Goal: Task Accomplishment & Management: Use online tool/utility

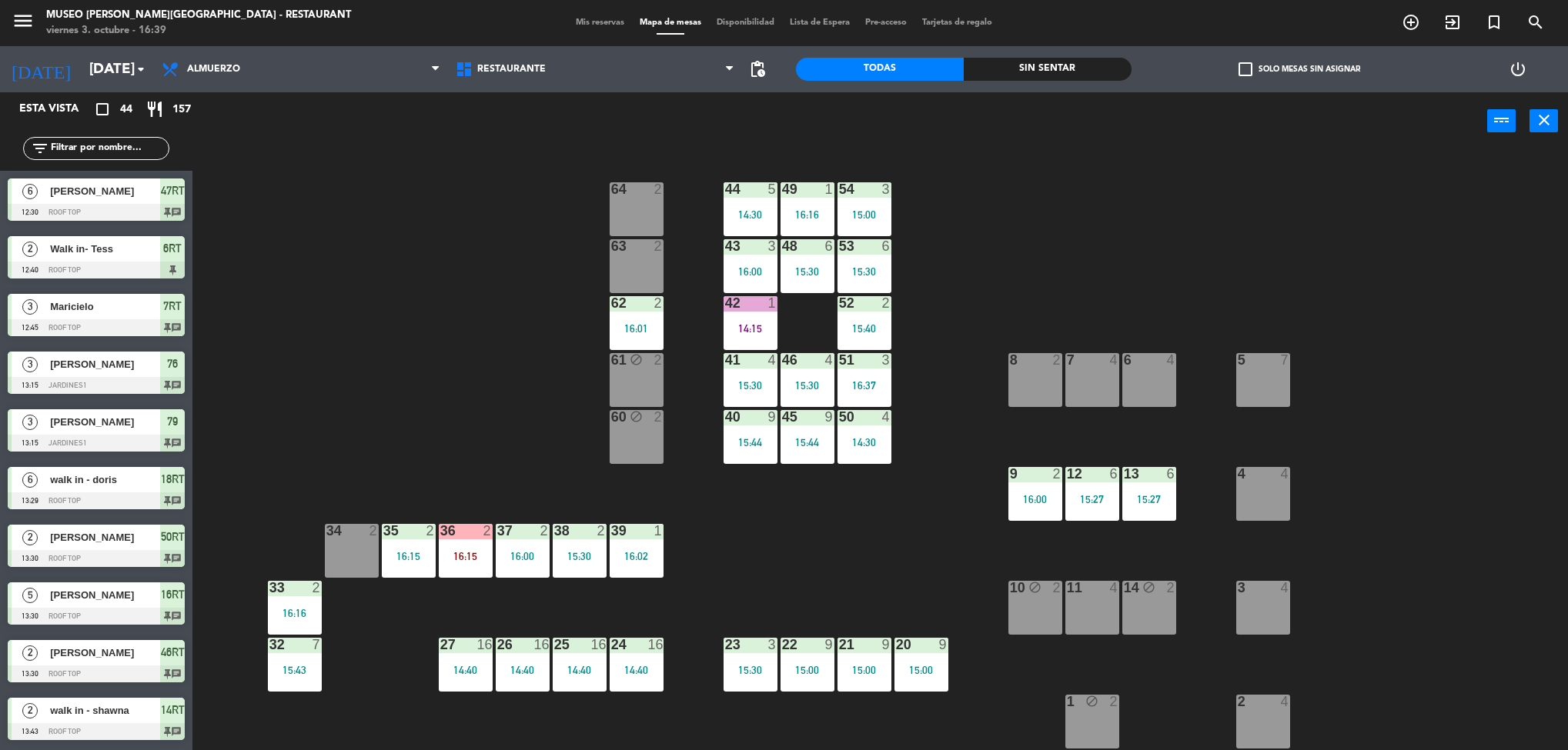
scroll to position [1285, 0]
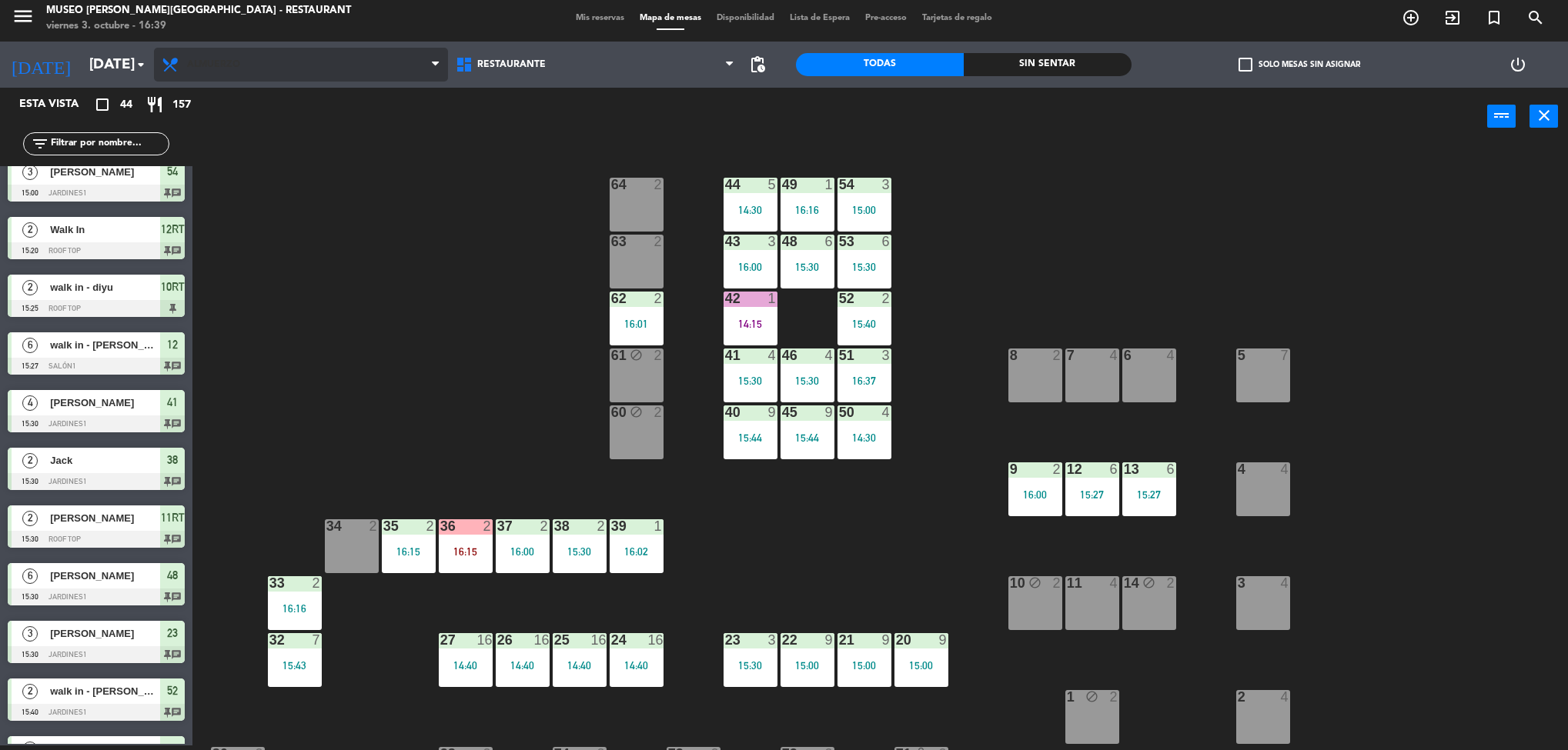
click at [263, 76] on span "Almuerzo" at bounding box center [301, 64] width 294 height 34
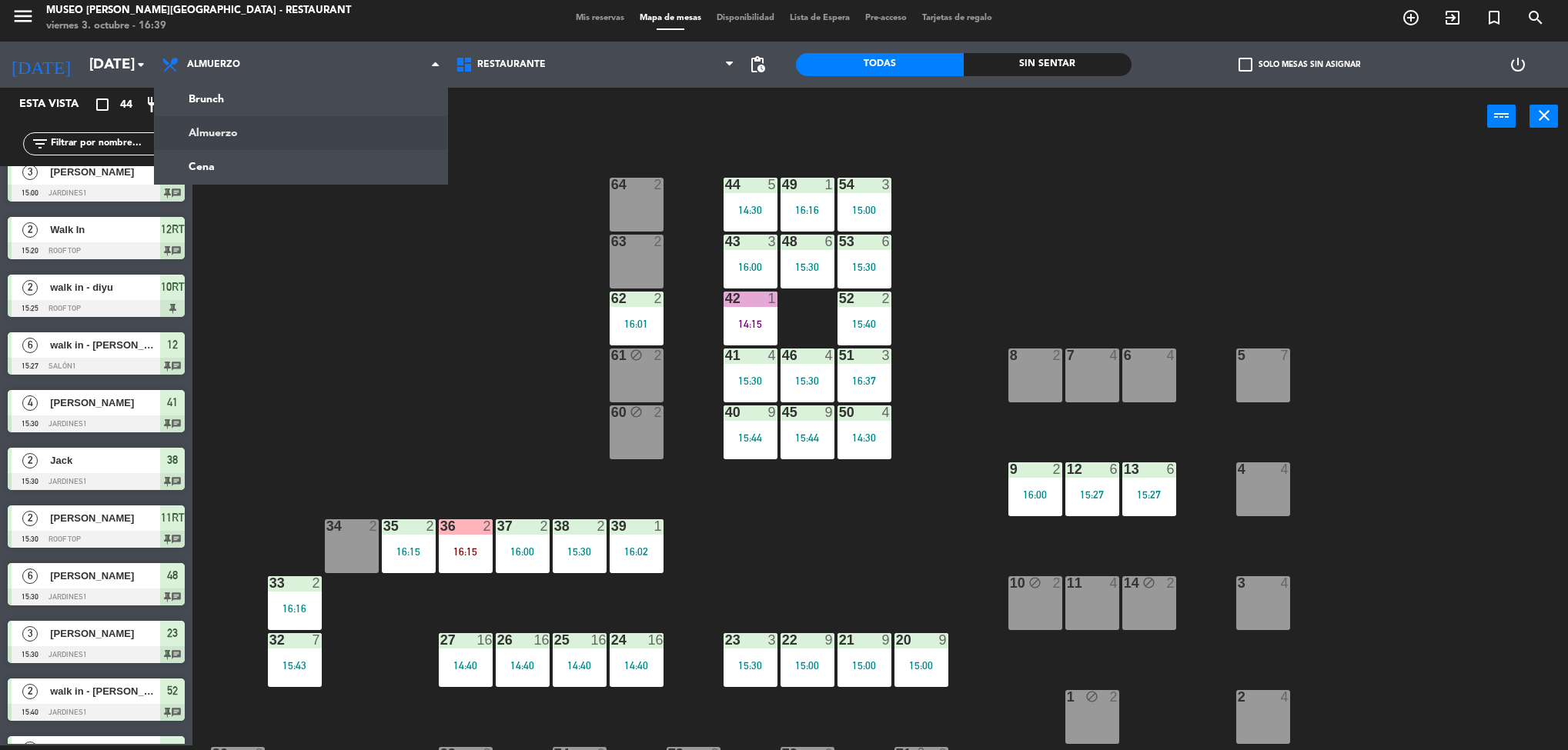
click at [282, 174] on ng-component "menu [GEOGRAPHIC_DATA][PERSON_NAME] - Restaurant [DATE] 3. octubre - 16:39 Mis …" at bounding box center [784, 373] width 1568 height 755
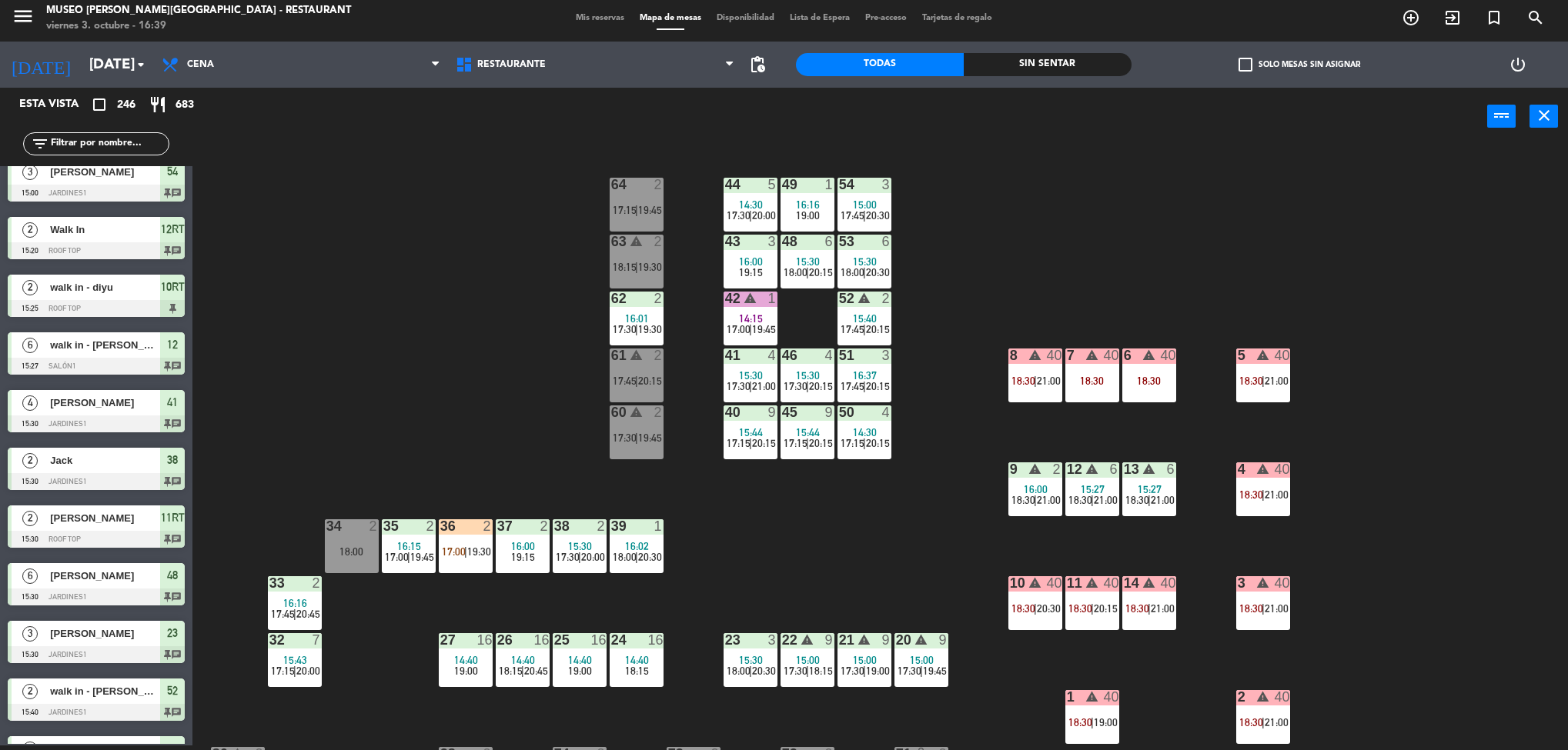
click at [1221, 432] on div "44 5 14:30 17:30 | 20:00 49 1 16:16 19:00 54 3 15:00 17:45 | 20:30 64 2 17:15 |…" at bounding box center [888, 449] width 1360 height 600
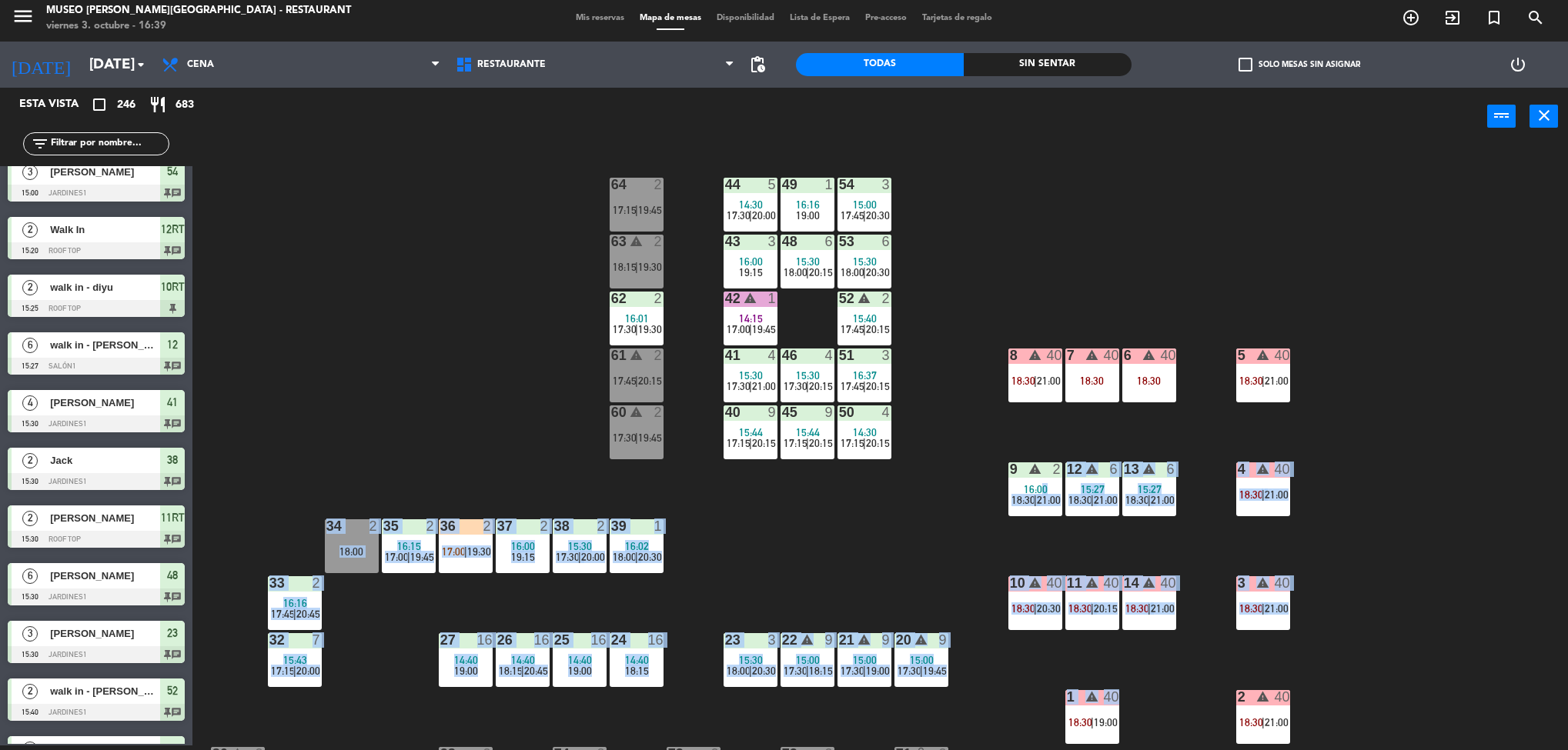
drag, startPoint x: 1038, startPoint y: 559, endPoint x: 1037, endPoint y: 479, distance: 80.0
click at [1037, 479] on div "44 5 14:30 17:30 | 20:00 49 1 16:16 19:00 54 3 15:00 17:45 | 20:30 64 2 17:15 |…" at bounding box center [888, 449] width 1360 height 600
click at [1175, 356] on div "40" at bounding box center [1168, 355] width 15 height 14
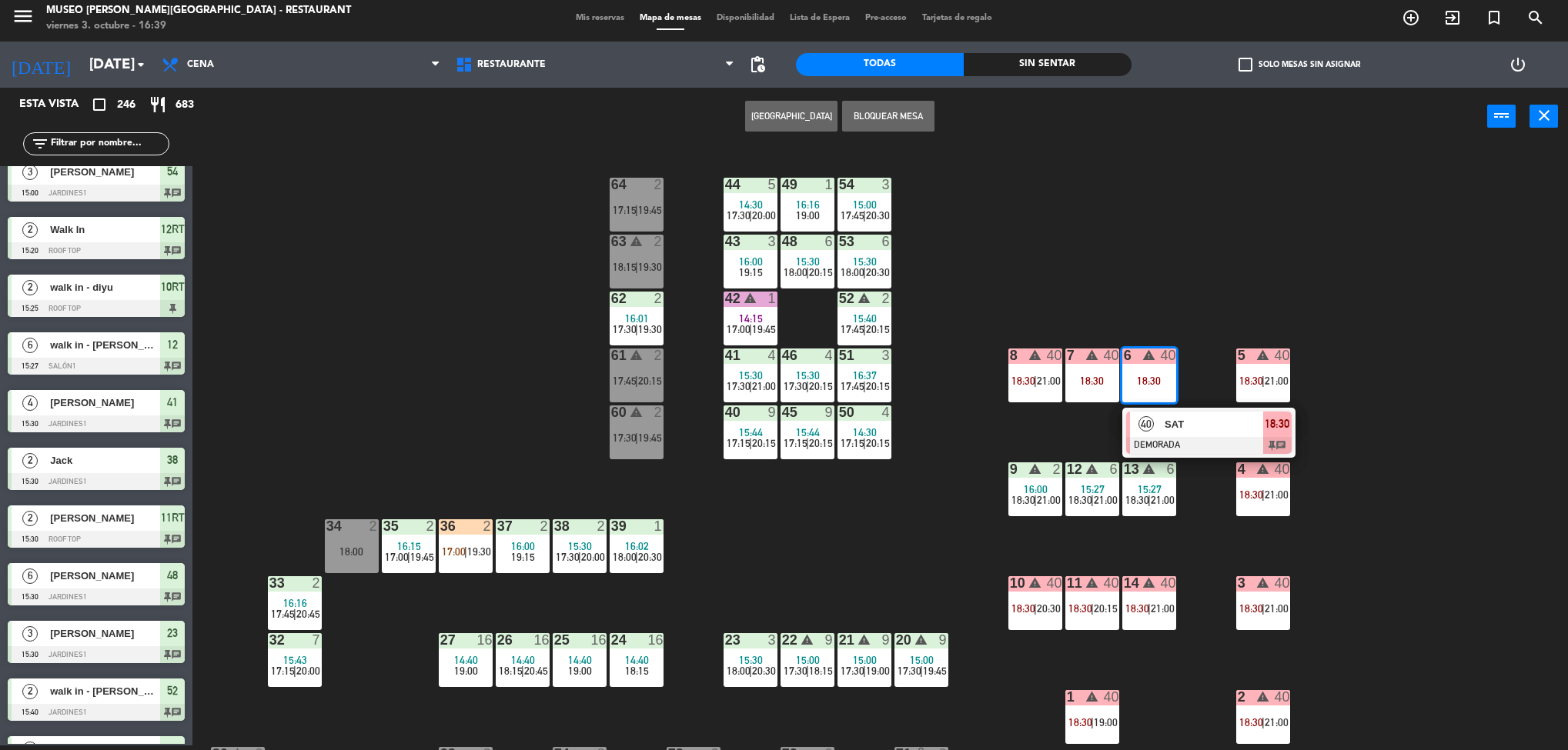
click at [1203, 426] on div "40 SAT DEMORADA 18:30 chat" at bounding box center [1208, 432] width 196 height 50
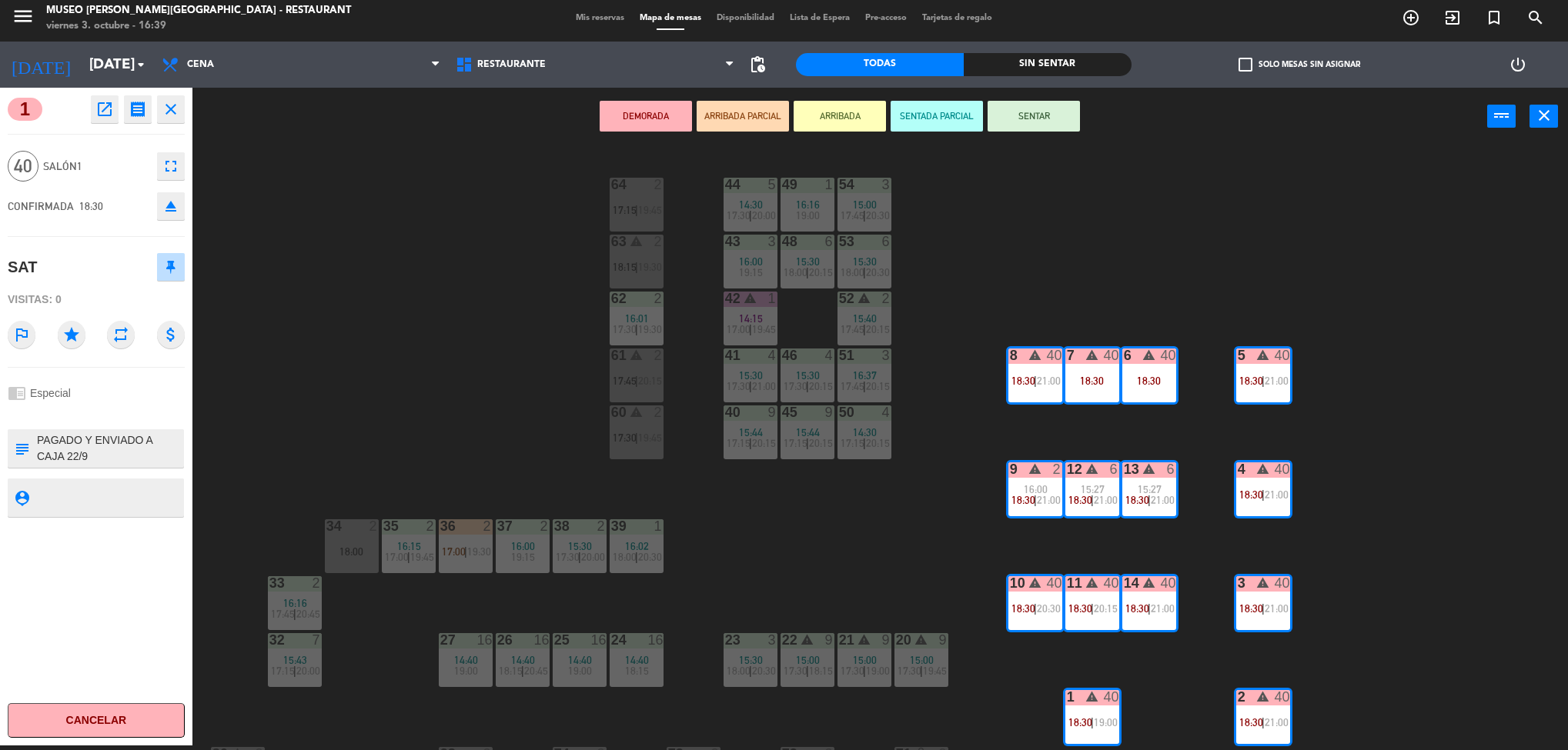
click at [109, 120] on button "open_in_new" at bounding box center [104, 109] width 28 height 28
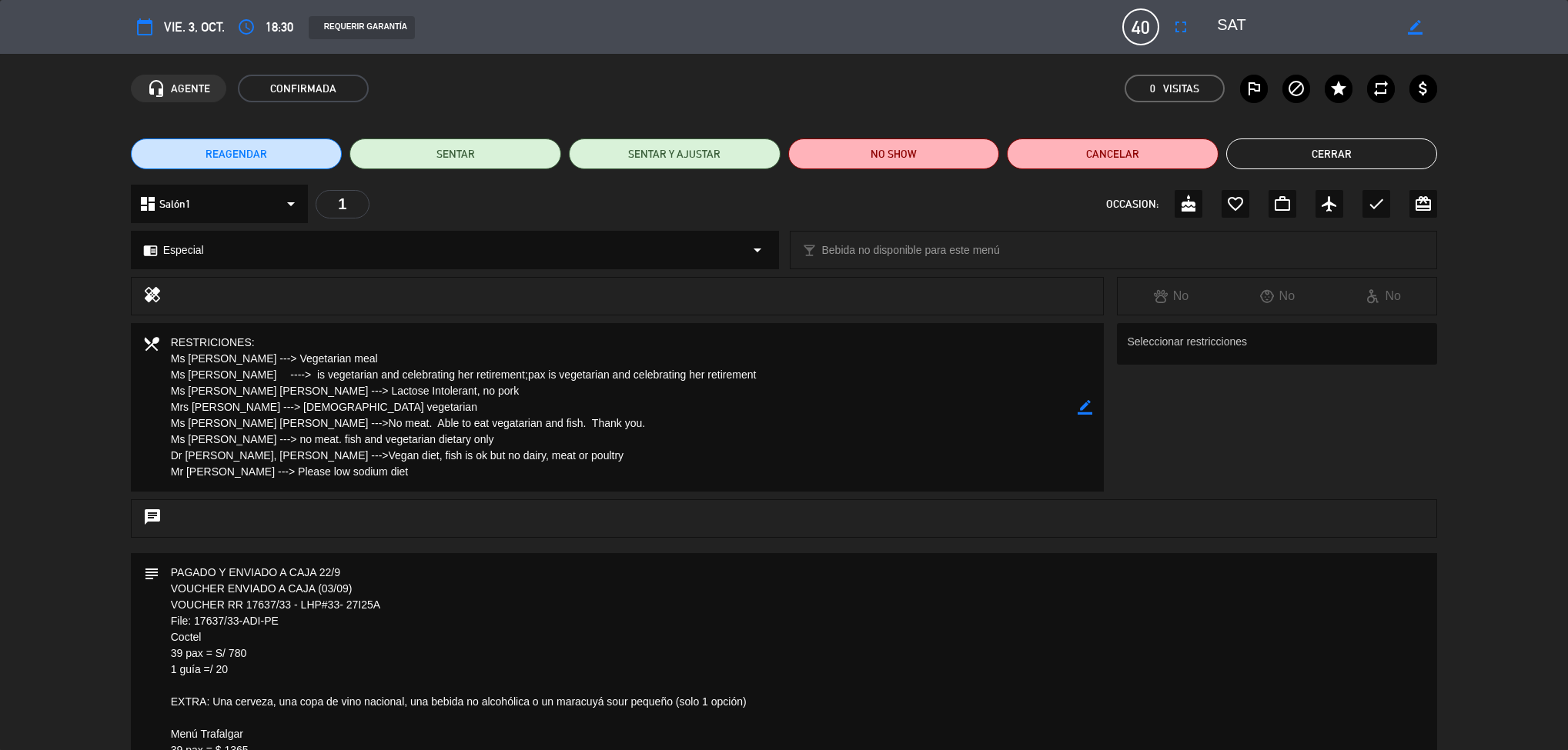
drag, startPoint x: 993, startPoint y: 528, endPoint x: 1008, endPoint y: 386, distance: 142.8
click at [1008, 386] on div "calendar_today vie. 3, oct. access_time 18:30 REQUERIR GARANTÍA 40 SAT fullscre…" at bounding box center [784, 375] width 1568 height 750
click at [1363, 142] on button "Cerrar" at bounding box center [1331, 154] width 212 height 31
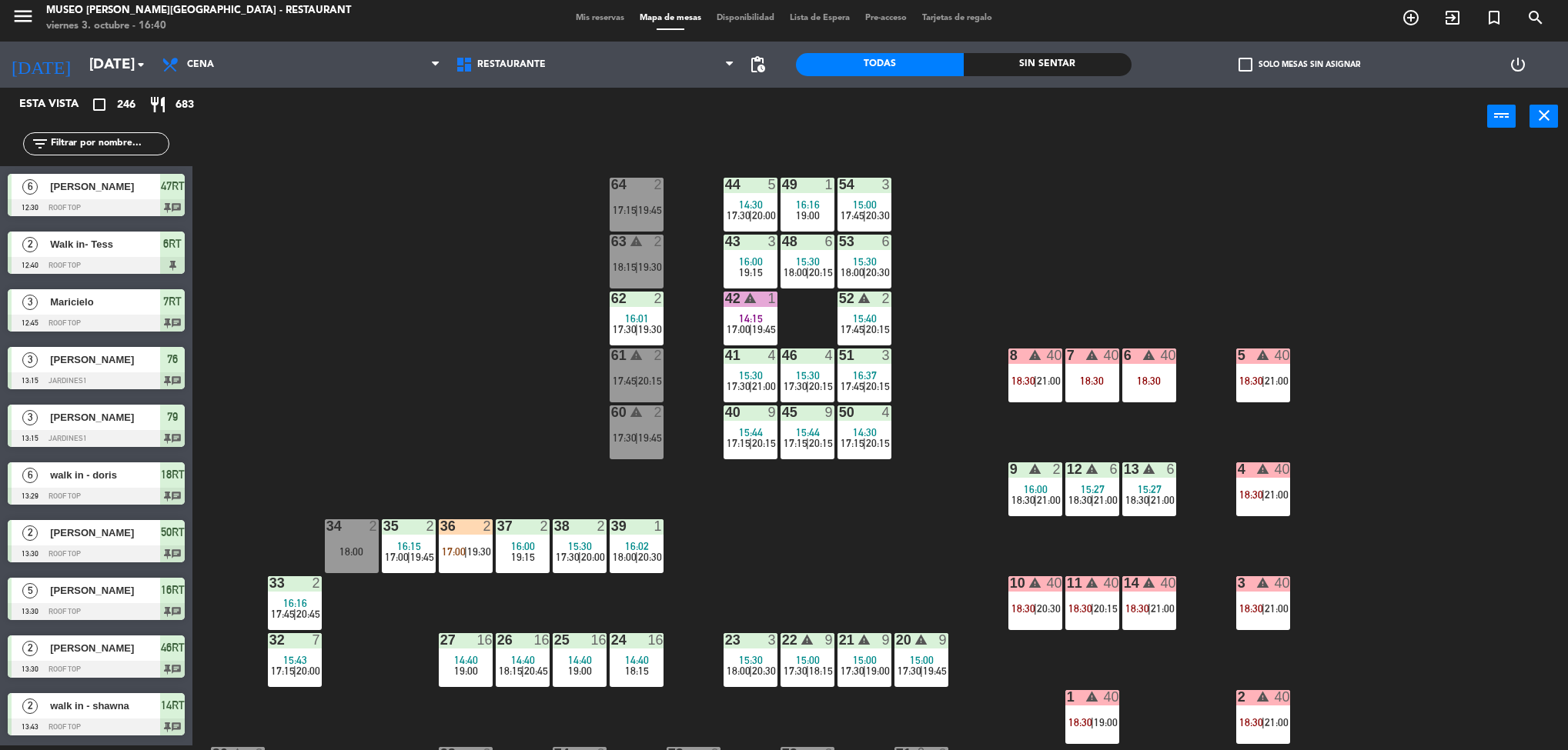
scroll to position [5, 0]
drag, startPoint x: 1348, startPoint y: 389, endPoint x: 1361, endPoint y: 498, distance: 109.8
click at [1361, 498] on div "44 5 14:30 17:30 | 20:00 49 1 16:16 19:00 54 3 15:00 17:45 | 20:30 64 2 17:15 |…" at bounding box center [888, 449] width 1360 height 600
click at [341, 291] on div "44 5 14:30 17:30 | 20:00 49 1 16:16 19:00 54 3 15:00 17:45 | 20:30 64 2 17:15 |…" at bounding box center [888, 449] width 1360 height 600
click at [1173, 485] on div "44 5 14:30 17:30 | 20:00 49 1 16:16 19:00 54 3 15:00 17:45 | 20:30 64 2 17:15 |…" at bounding box center [888, 449] width 1360 height 600
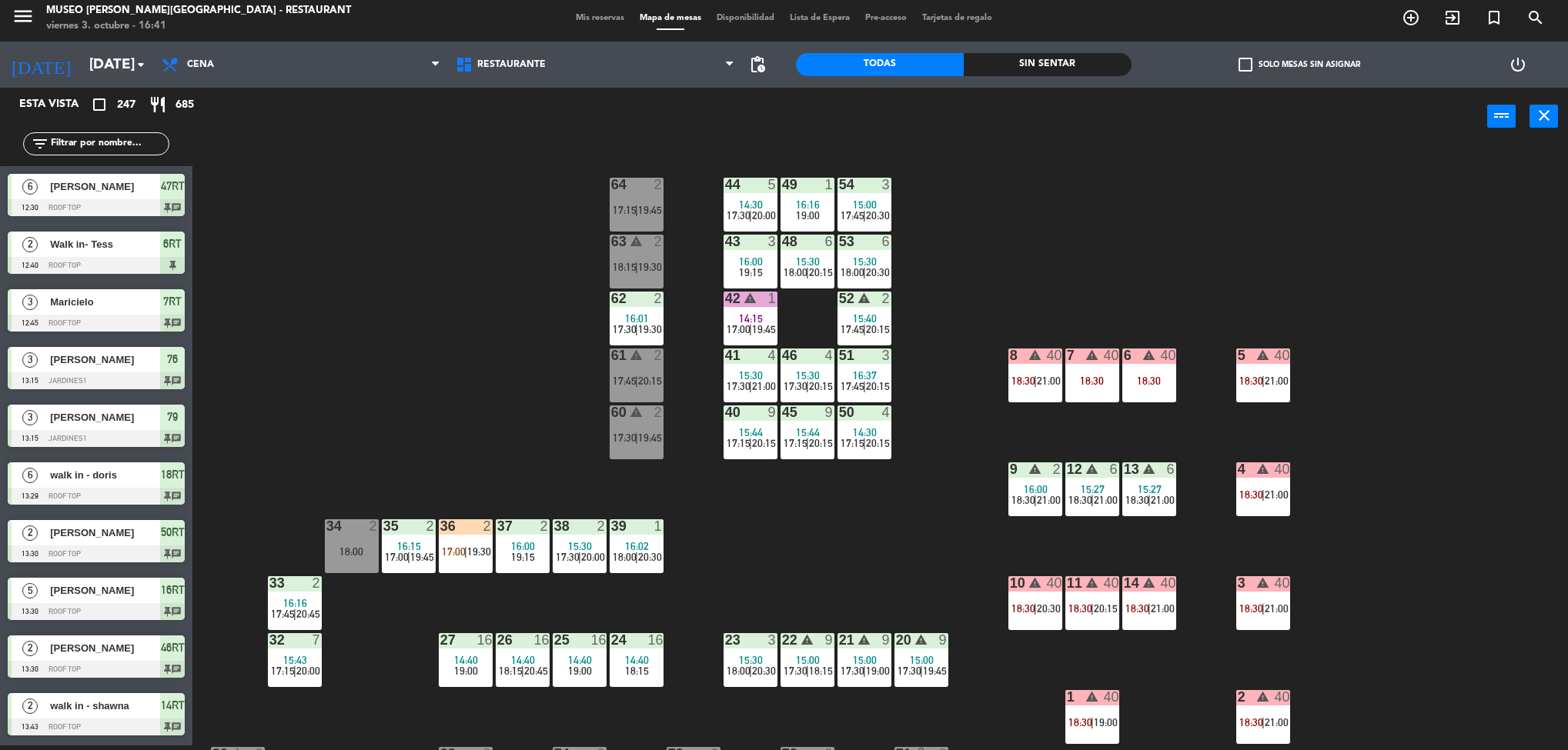
click at [1159, 484] on div "15:27" at bounding box center [1149, 489] width 54 height 11
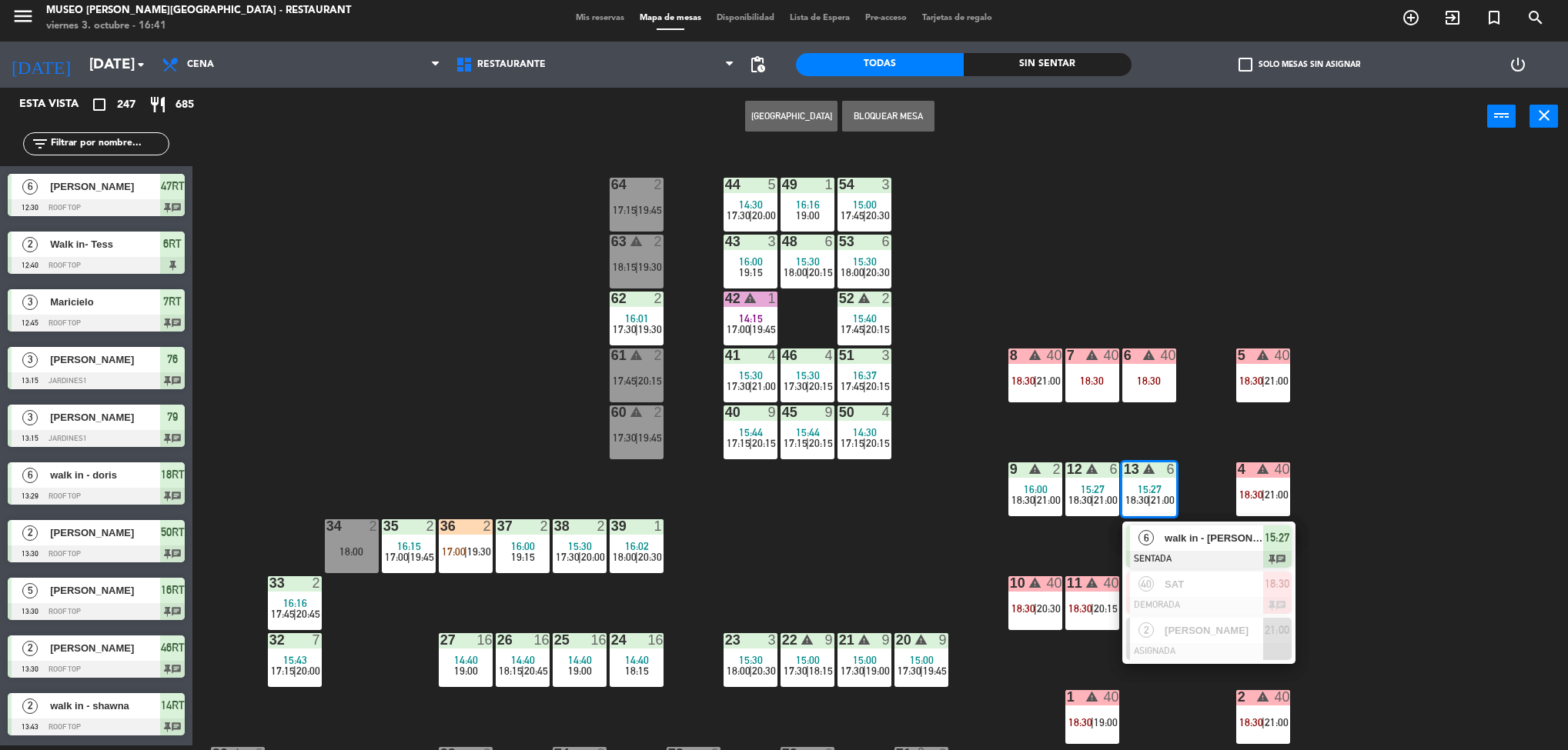
click at [1228, 538] on div "6 walk in - [PERSON_NAME] SENTADA 15:27 chat" at bounding box center [1208, 547] width 196 height 50
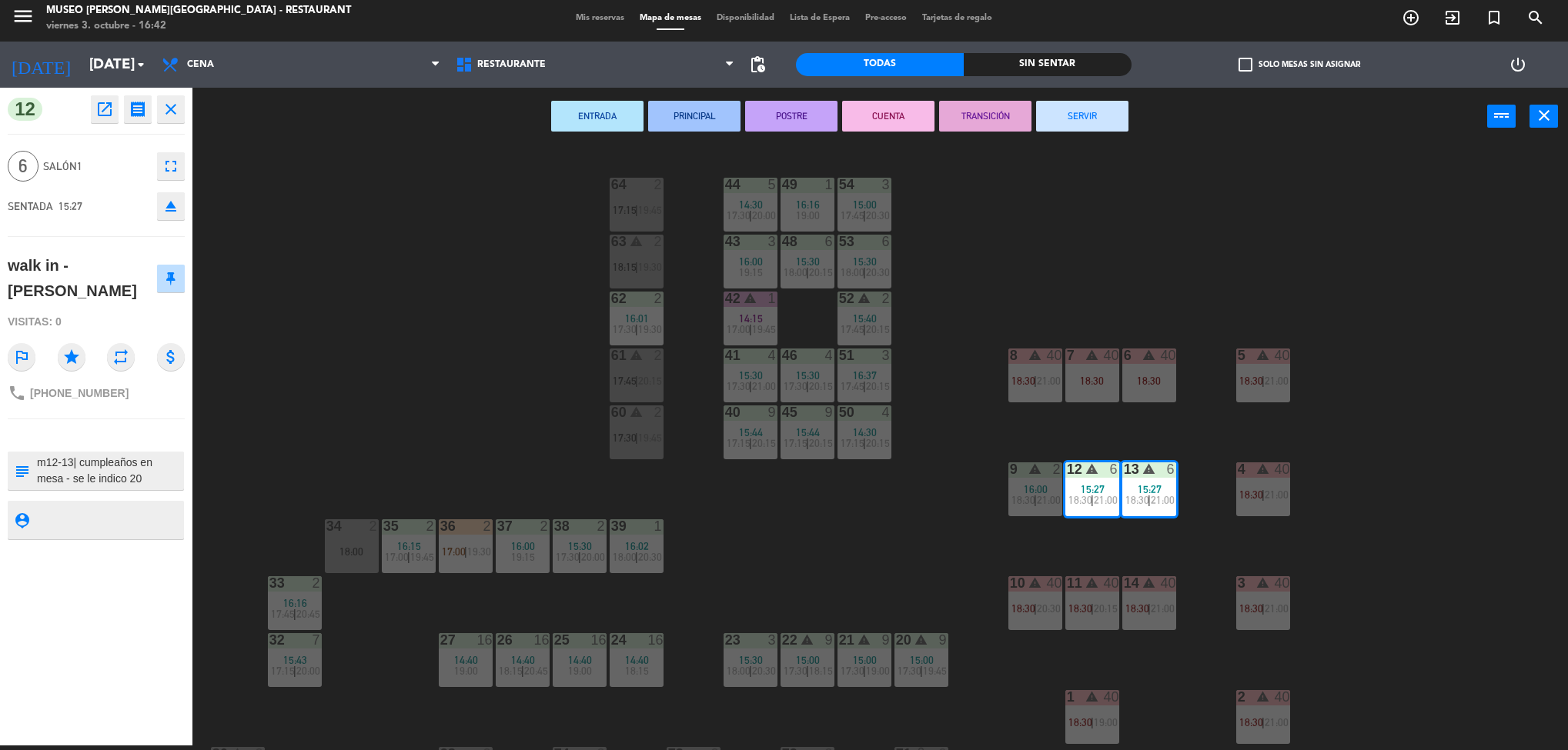
click at [113, 116] on button "open_in_new" at bounding box center [104, 109] width 28 height 28
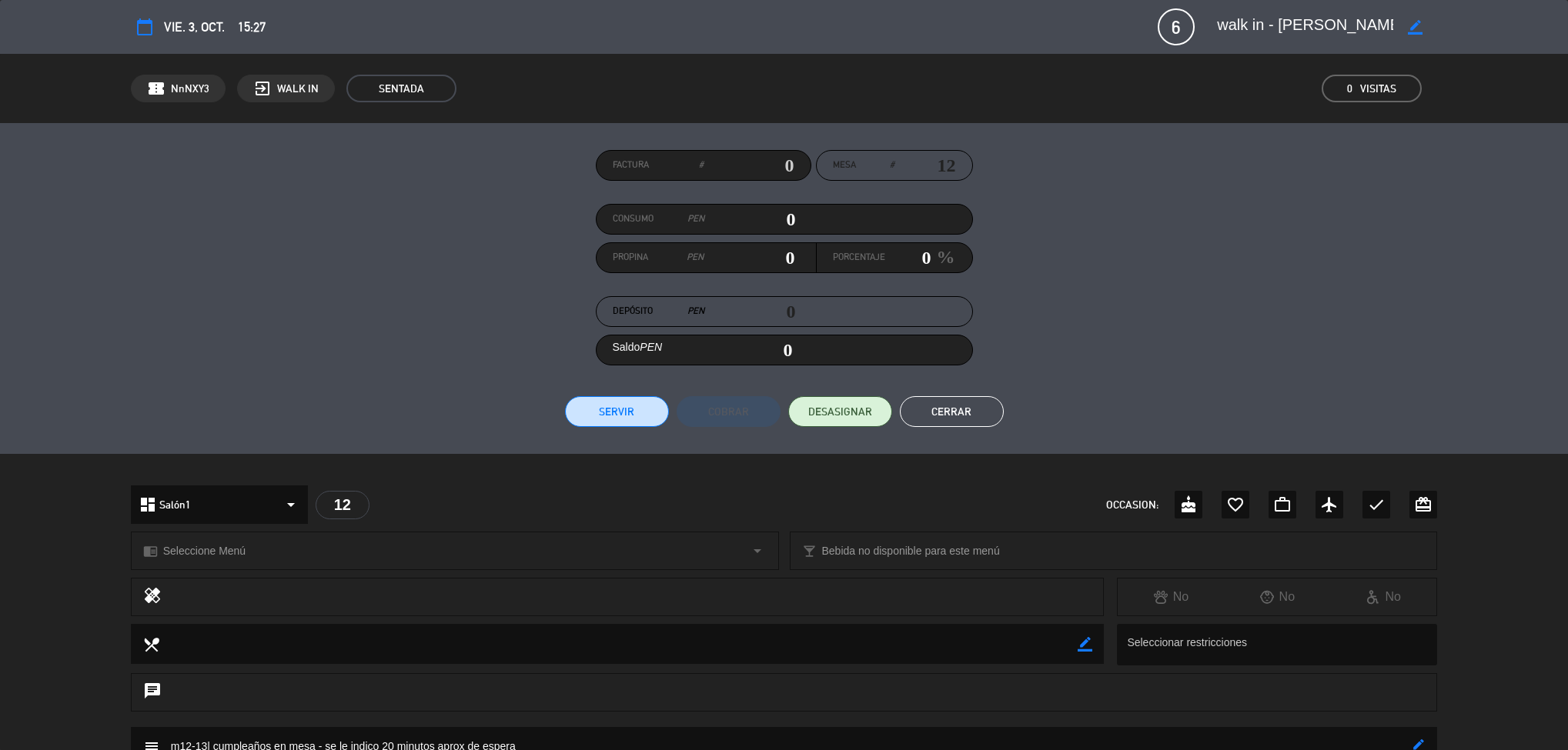
drag, startPoint x: 966, startPoint y: 344, endPoint x: 993, endPoint y: 185, distance: 161.3
click at [993, 185] on div "calendar_today vie. 3, oct. 15:27 6 walk in - [PERSON_NAME] border_color phone …" at bounding box center [784, 375] width 1568 height 750
click at [1466, 231] on div "Factura # Mesa # 12 Consumo PEN 0 Propina PEN 0 Porcentaje 0 % Depósito PEN 0 S…" at bounding box center [784, 289] width 1568 height 331
click at [1497, 222] on div "Factura # Mesa # 12 Consumo PEN 0 Propina PEN 0 Porcentaje 0 % Depósito PEN 0 S…" at bounding box center [784, 289] width 1568 height 331
drag, startPoint x: 1527, startPoint y: 164, endPoint x: 1535, endPoint y: 153, distance: 13.6
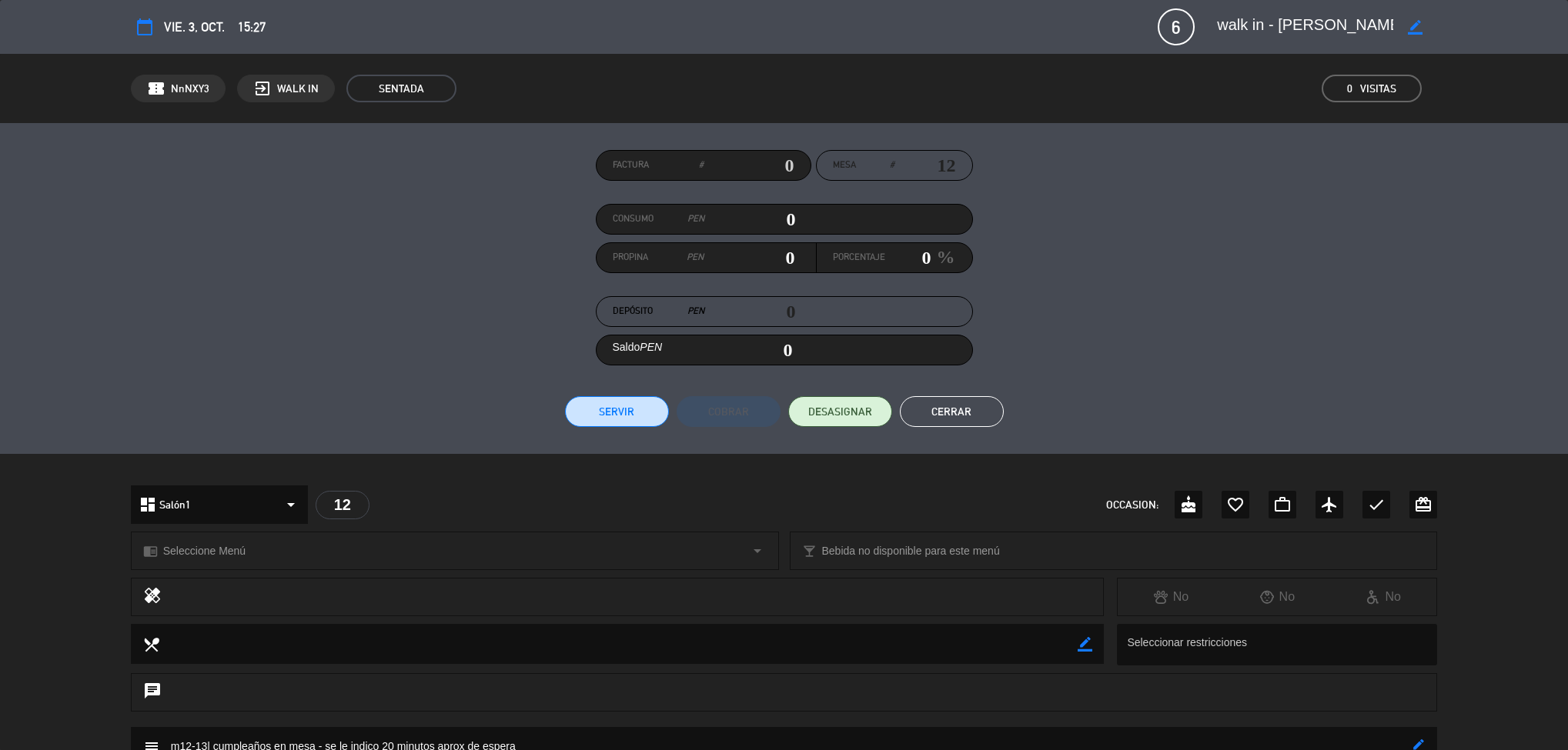
click at [1535, 153] on div "Factura # Mesa # 12 Consumo PEN 0 Propina PEN 0 Porcentaje 0 % Depósito PEN 0 S…" at bounding box center [784, 289] width 1568 height 331
drag, startPoint x: 1515, startPoint y: 277, endPoint x: 1520, endPoint y: 266, distance: 12.1
click at [1520, 266] on div "Factura # Mesa # 12 Consumo PEN 0 Propina PEN 0 Porcentaje 0 % Depósito PEN 0 S…" at bounding box center [784, 289] width 1568 height 331
click at [977, 417] on button "Cerrar" at bounding box center [952, 412] width 104 height 31
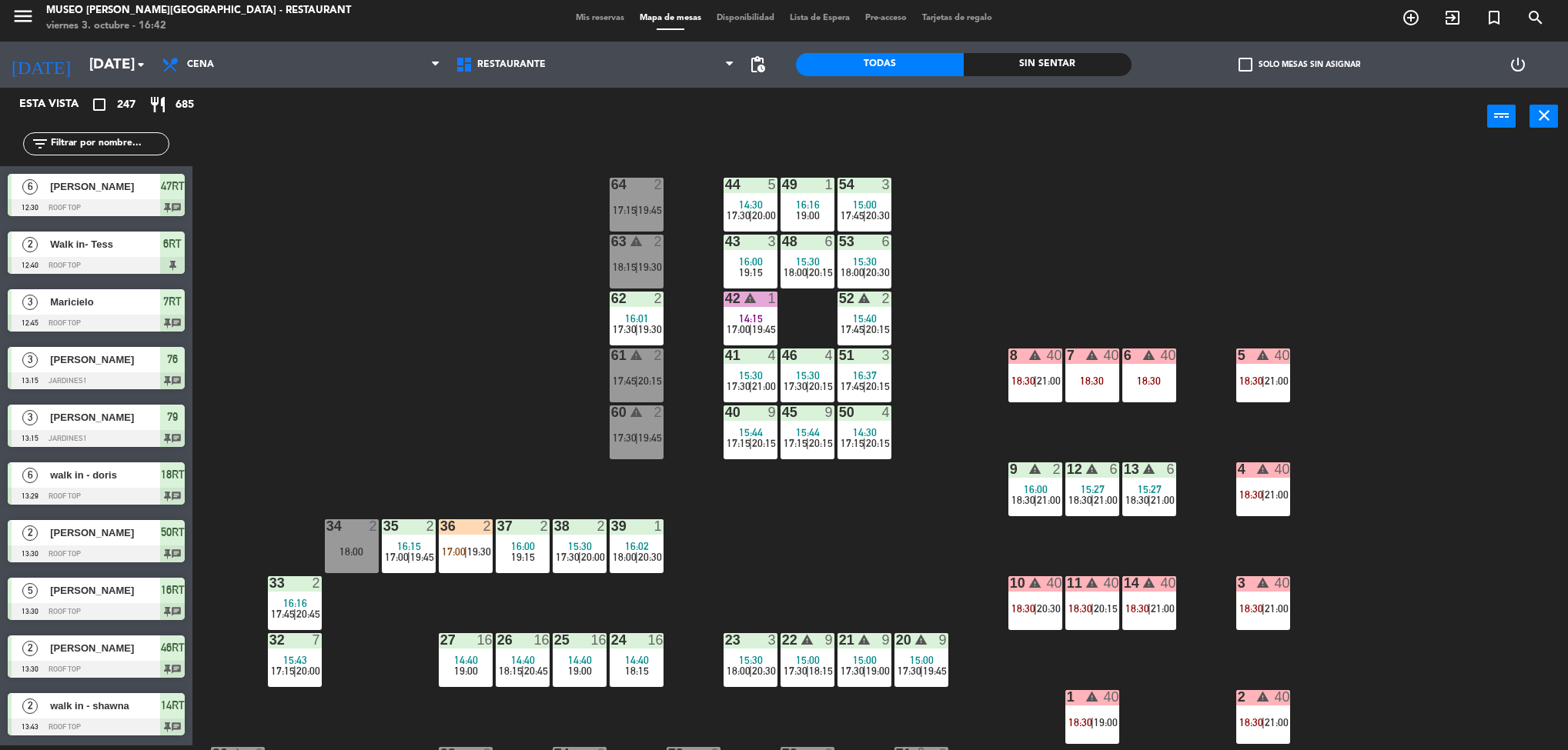
click at [1100, 375] on div "18:30" at bounding box center [1091, 380] width 54 height 12
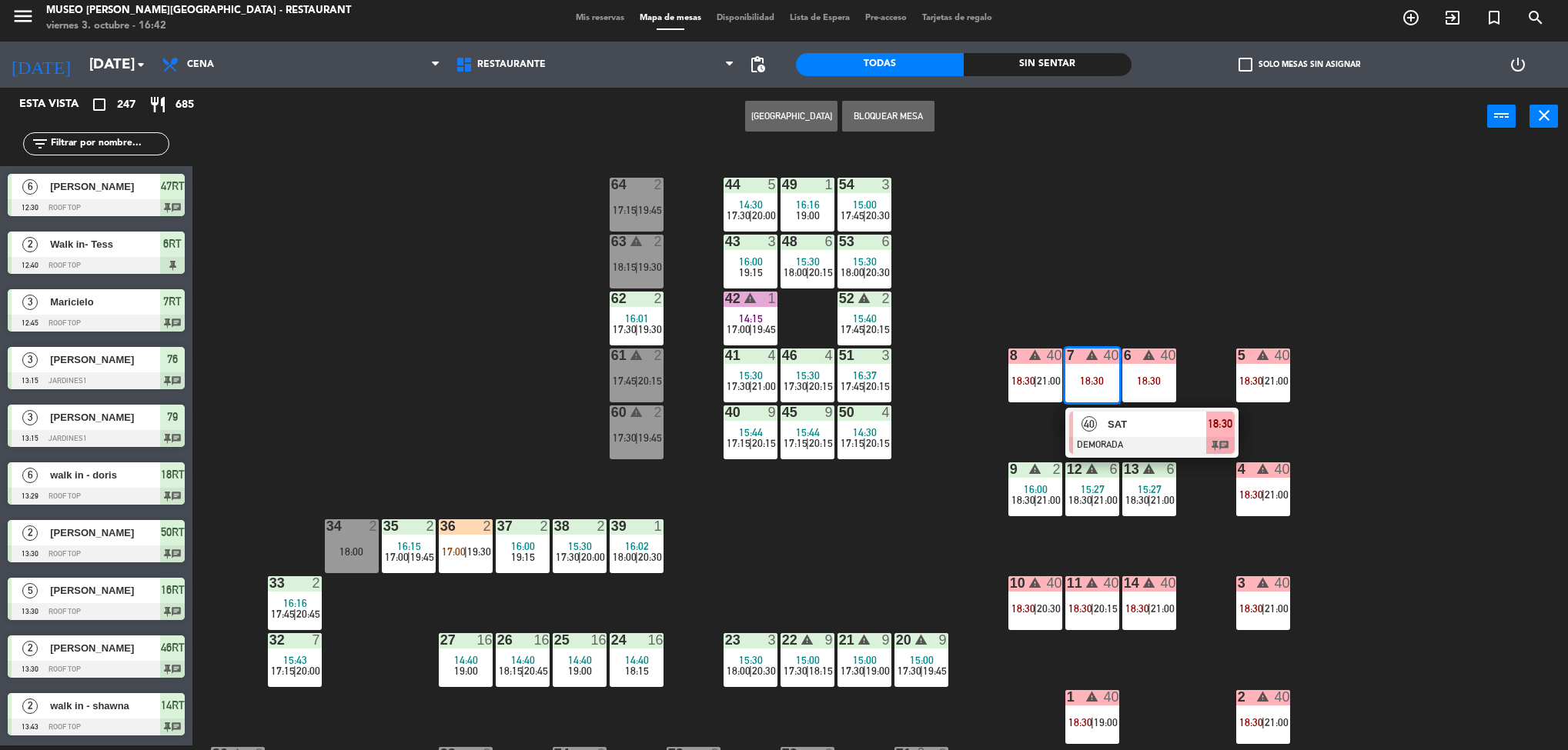
click at [1134, 421] on div "40 SAT DEMORADA 18:30 chat" at bounding box center [1151, 432] width 196 height 50
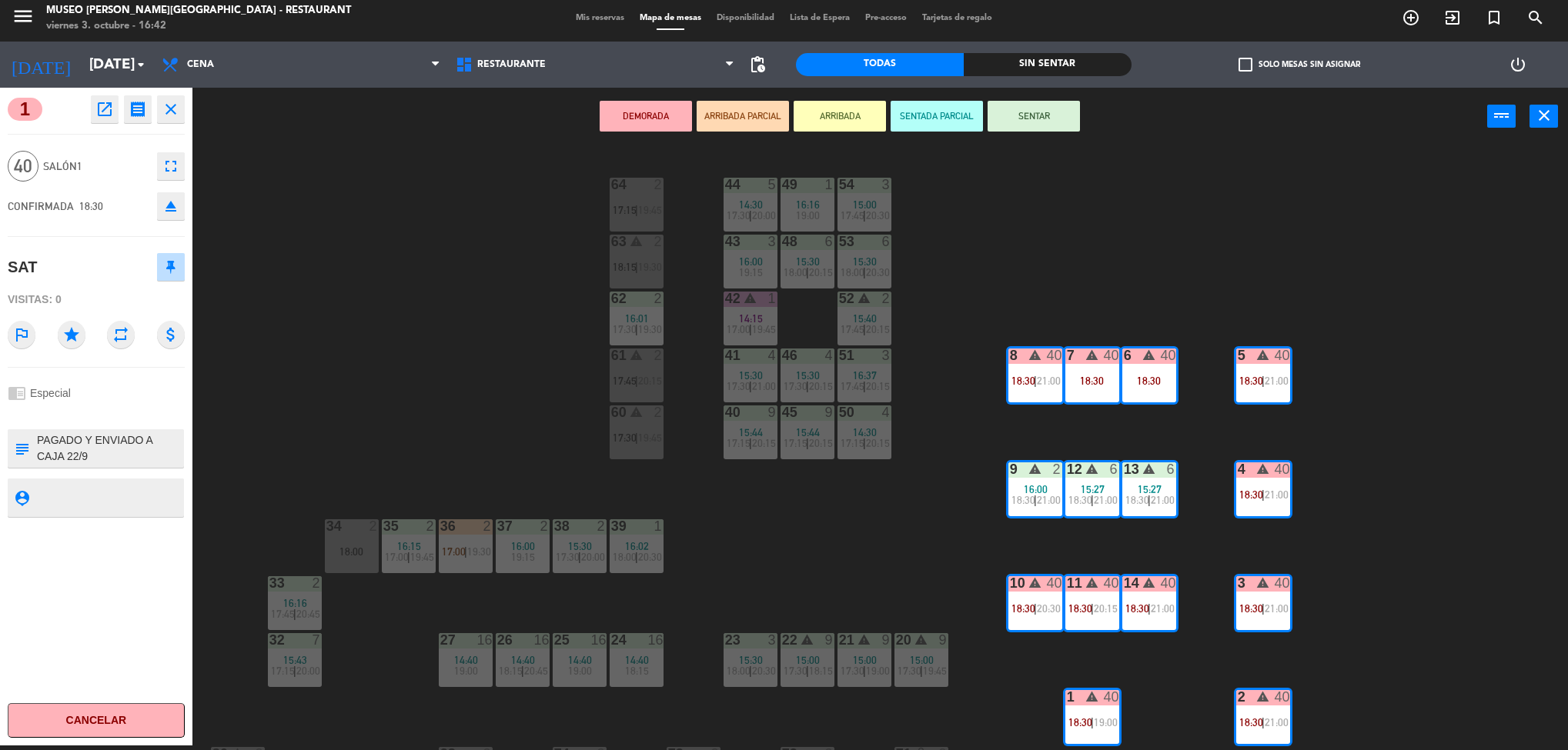
click at [116, 104] on button "open_in_new" at bounding box center [104, 109] width 28 height 28
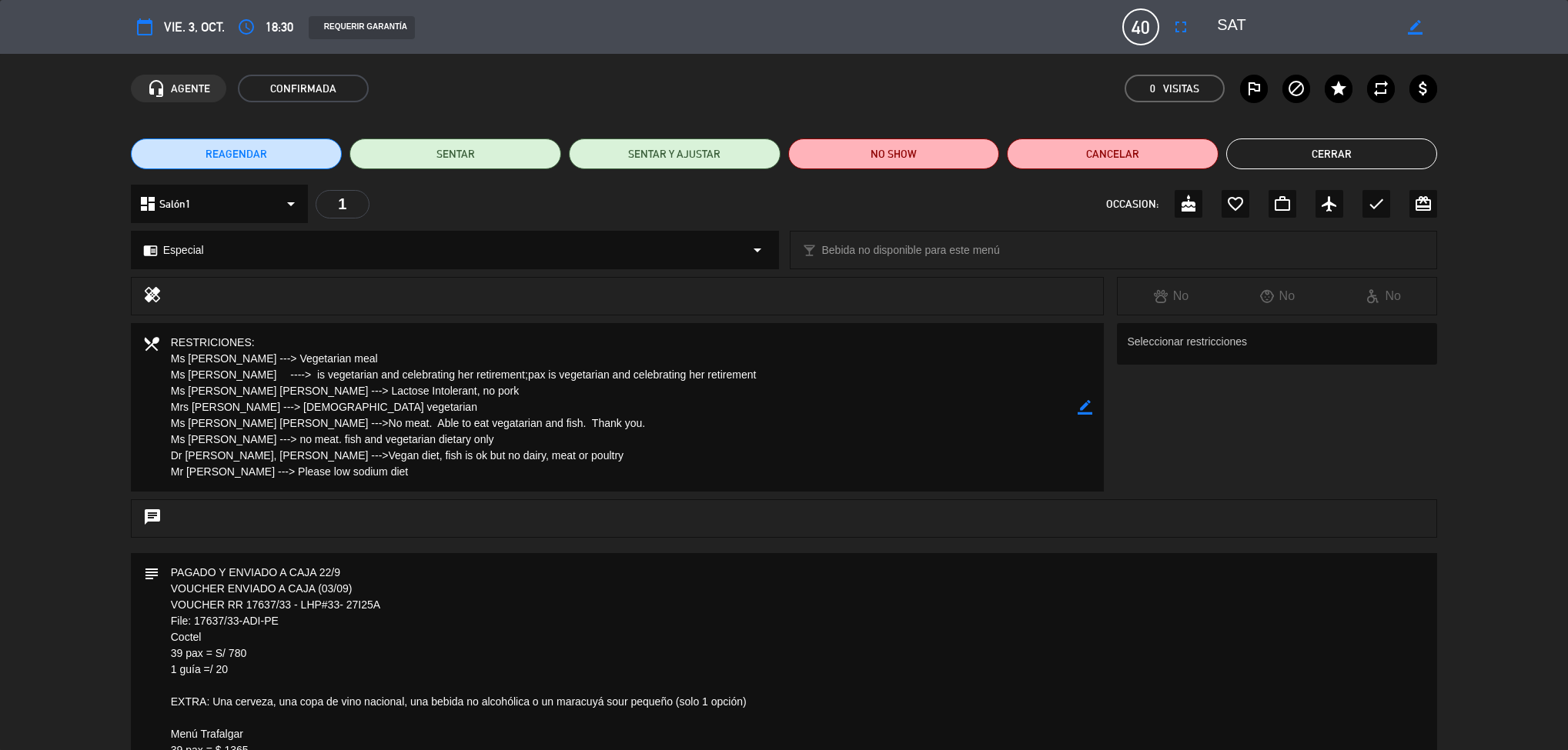
click at [800, 498] on div "calendar_today vie. 3, oct. access_time 18:30 REQUERIR GARANTÍA 40 SAT fullscre…" at bounding box center [784, 375] width 1568 height 750
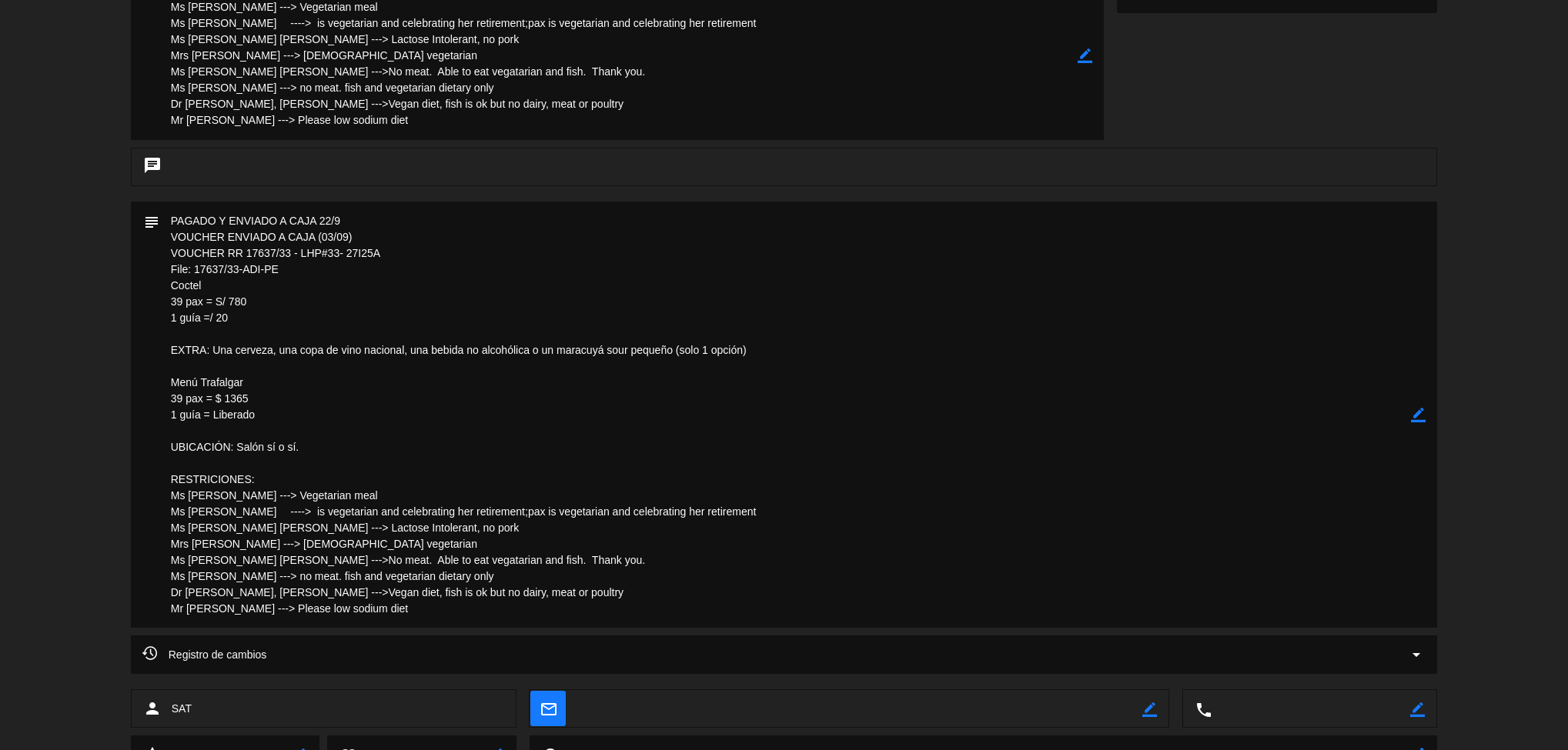
drag, startPoint x: 875, startPoint y: 720, endPoint x: 884, endPoint y: 790, distance: 70.6
click at [884, 750] on html "close × Museo [PERSON_NAME] Café - Restaurant × chrome_reader_mode Listado de R…" at bounding box center [784, 375] width 1568 height 750
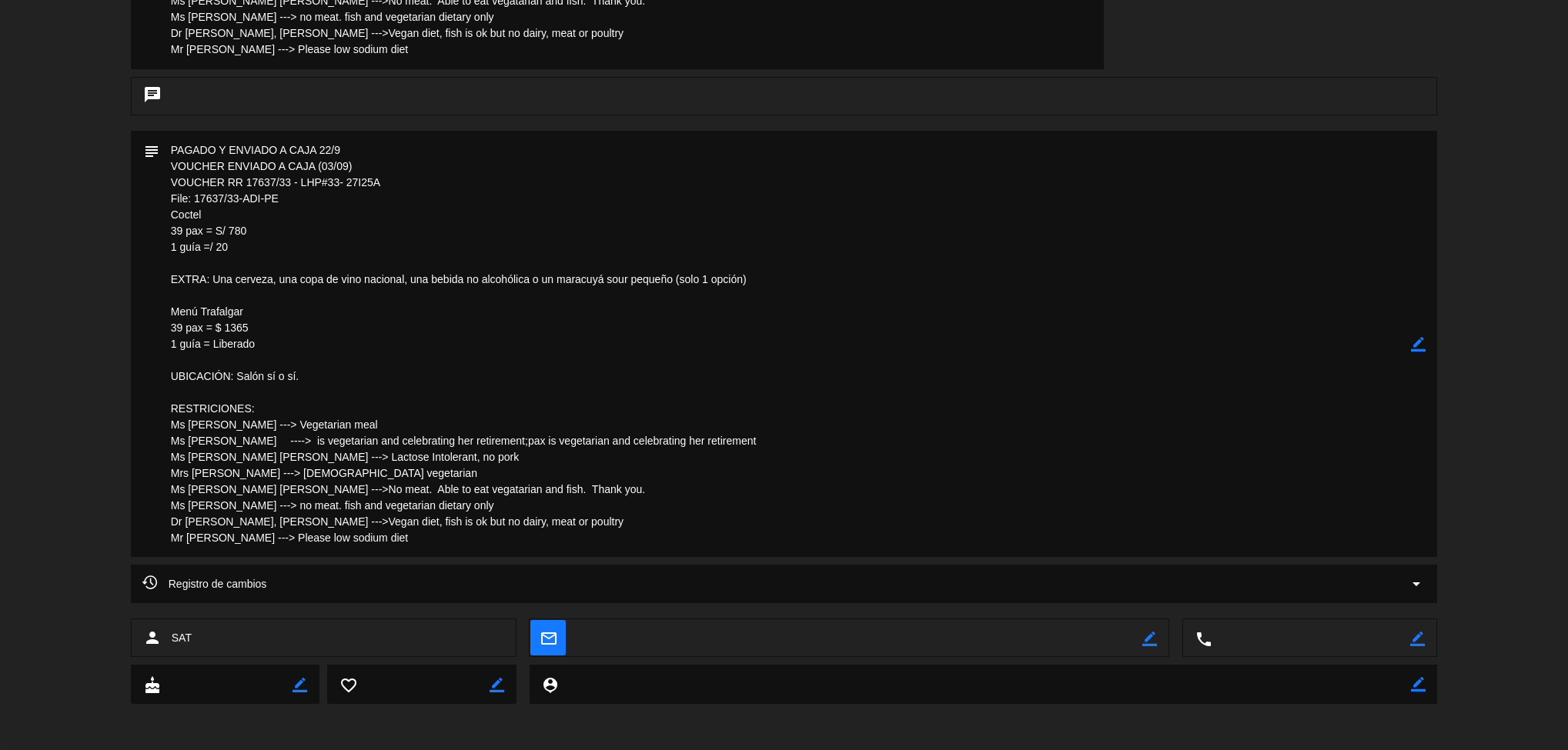
click at [753, 513] on textarea at bounding box center [784, 344] width 1252 height 427
click at [1178, 447] on textarea at bounding box center [784, 344] width 1252 height 427
click at [1224, 502] on textarea at bounding box center [784, 344] width 1252 height 427
click at [1227, 468] on textarea at bounding box center [784, 344] width 1252 height 427
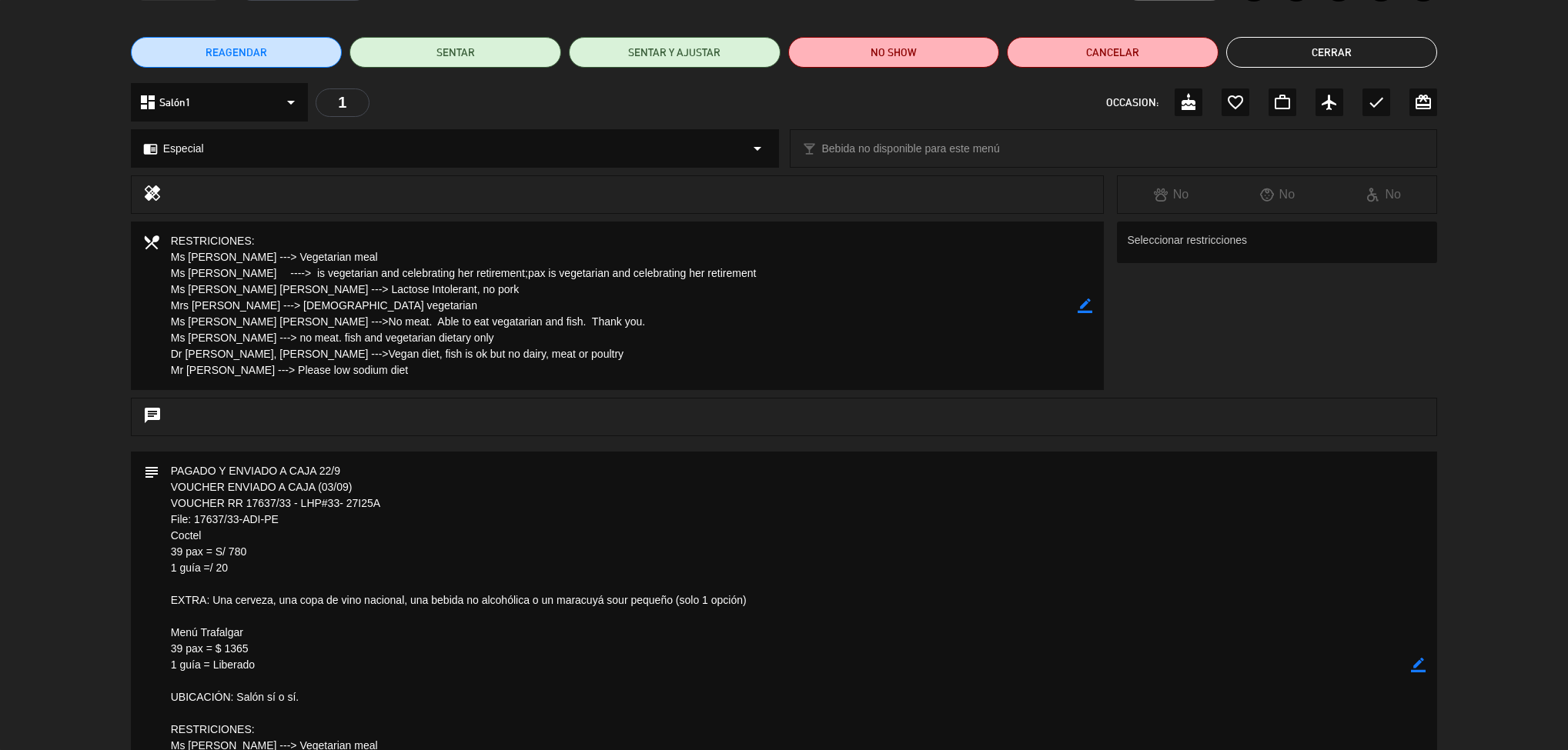
drag, startPoint x: 1245, startPoint y: 164, endPoint x: 1238, endPoint y: 5, distance: 159.2
click at [1238, 5] on div "calendar_today vie. 3, oct. access_time 18:30 REQUERIR GARANTÍA 40 SAT fullscre…" at bounding box center [784, 375] width 1568 height 750
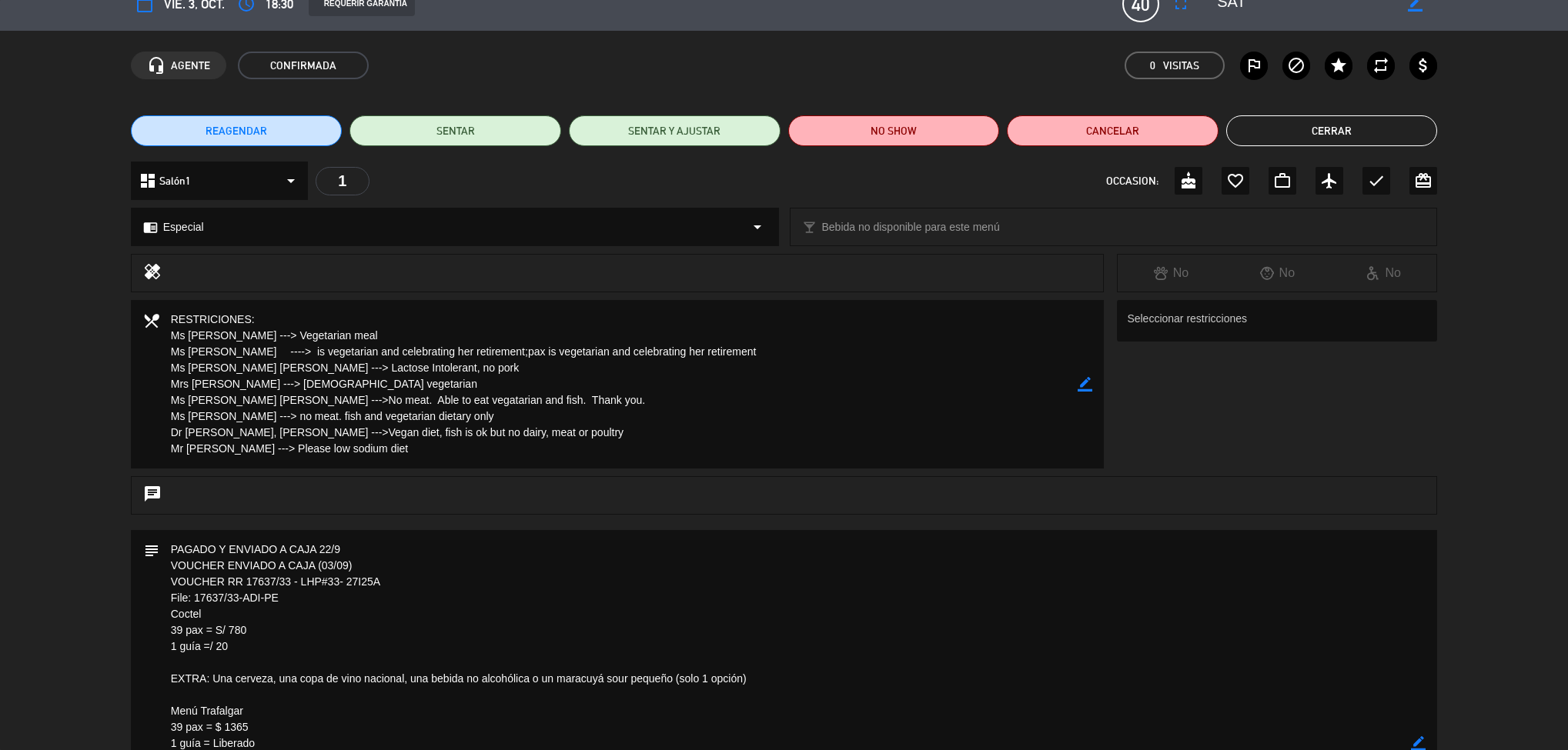
click at [1348, 133] on button "Cerrar" at bounding box center [1331, 131] width 212 height 31
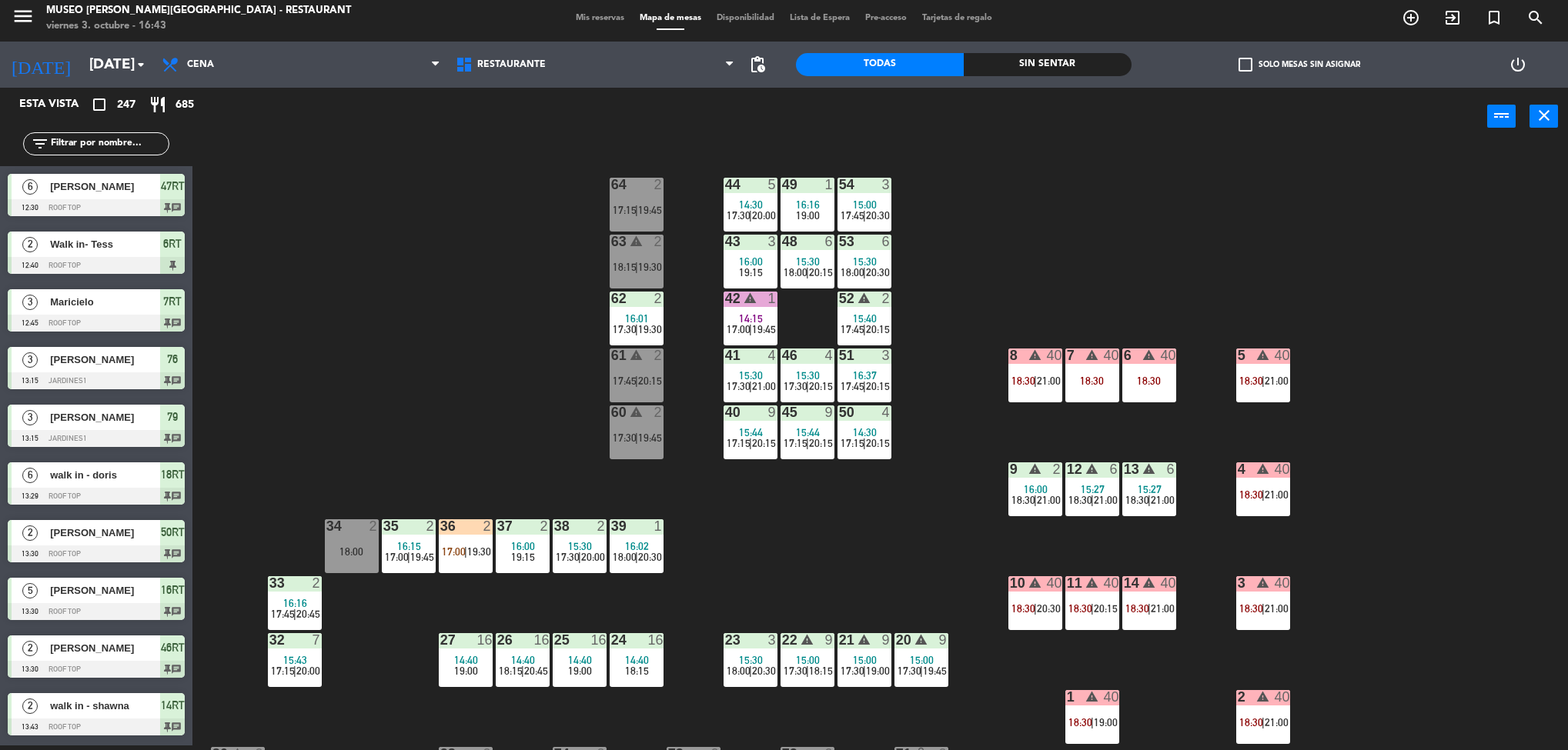
scroll to position [5, 0]
